Goal: Transaction & Acquisition: Purchase product/service

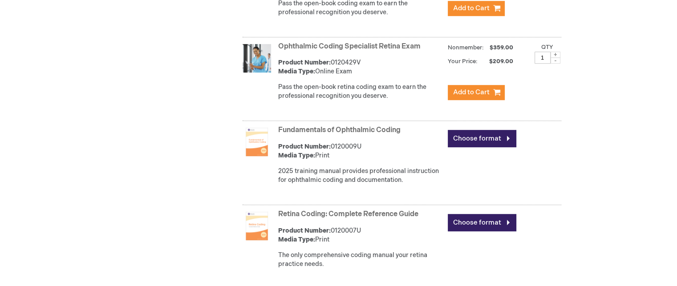
scroll to position [508, 0]
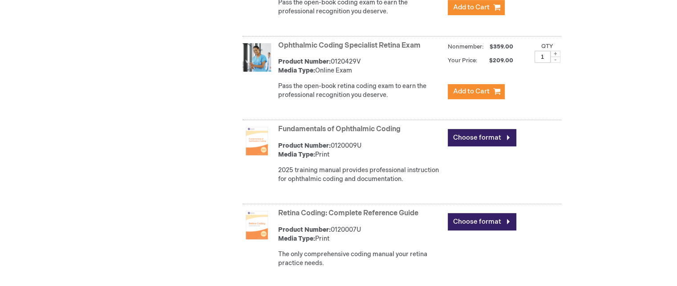
click at [329, 126] on link "Fundamentals of Ophthalmic Coding" at bounding box center [339, 129] width 122 height 8
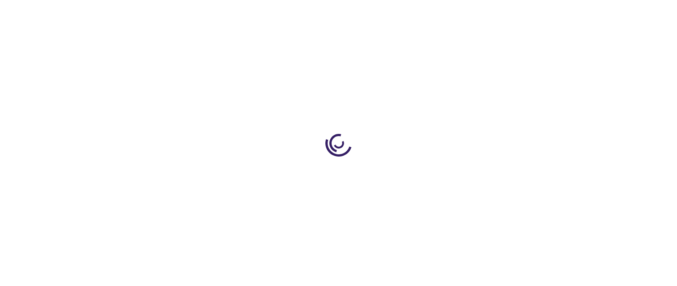
type input "0"
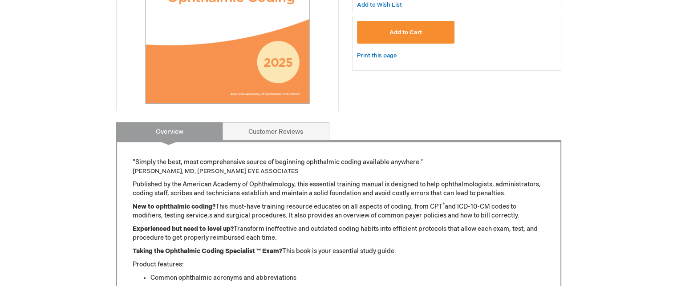
scroll to position [242, 0]
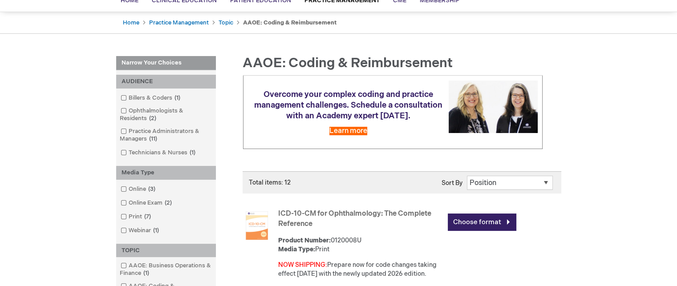
scroll to position [76, 0]
click at [129, 99] on span at bounding box center [129, 98] width 0 height 7
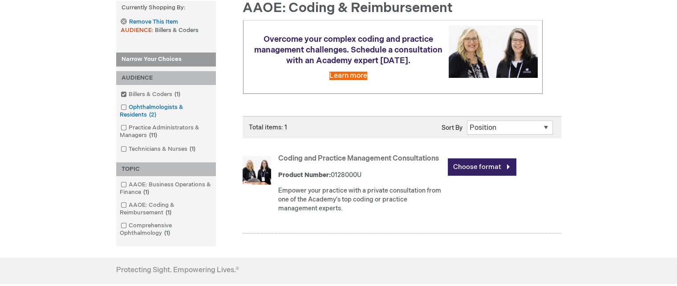
scroll to position [131, 0]
click at [129, 94] on span at bounding box center [129, 94] width 0 height 7
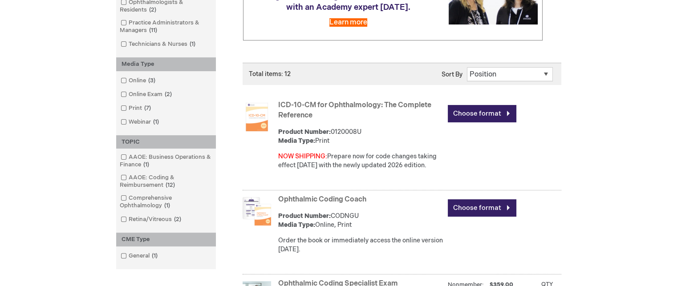
scroll to position [191, 0]
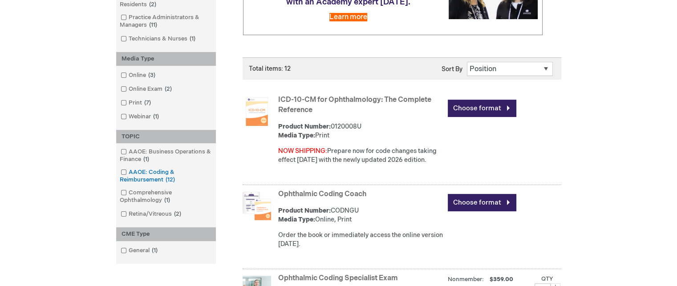
click at [125, 169] on link "AAOE: Coding & Reimbursement 12 items" at bounding box center [165, 176] width 95 height 16
